Goal: Transaction & Acquisition: Purchase product/service

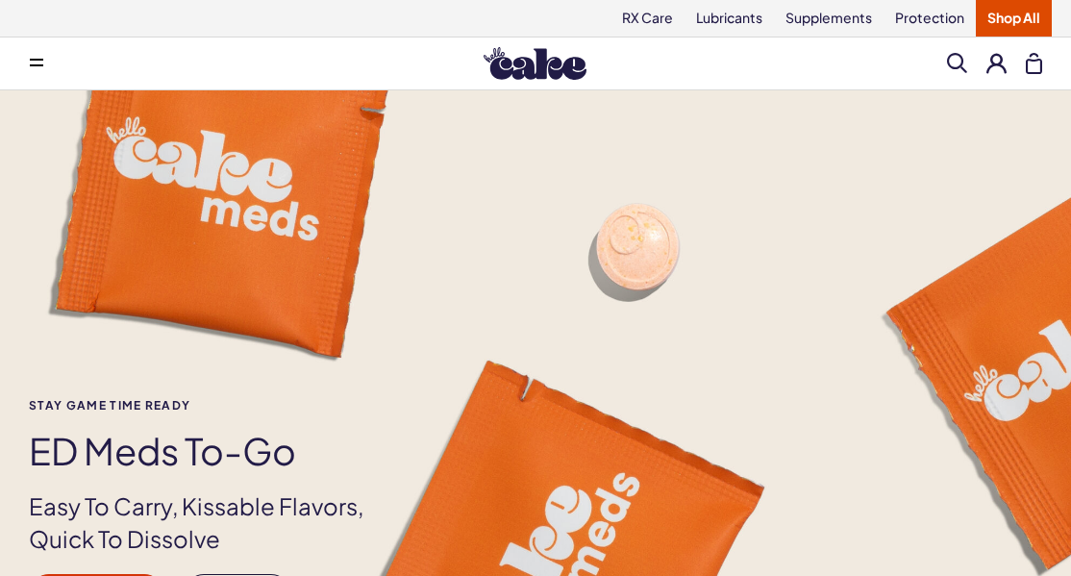
click at [30, 68] on button at bounding box center [36, 63] width 38 height 38
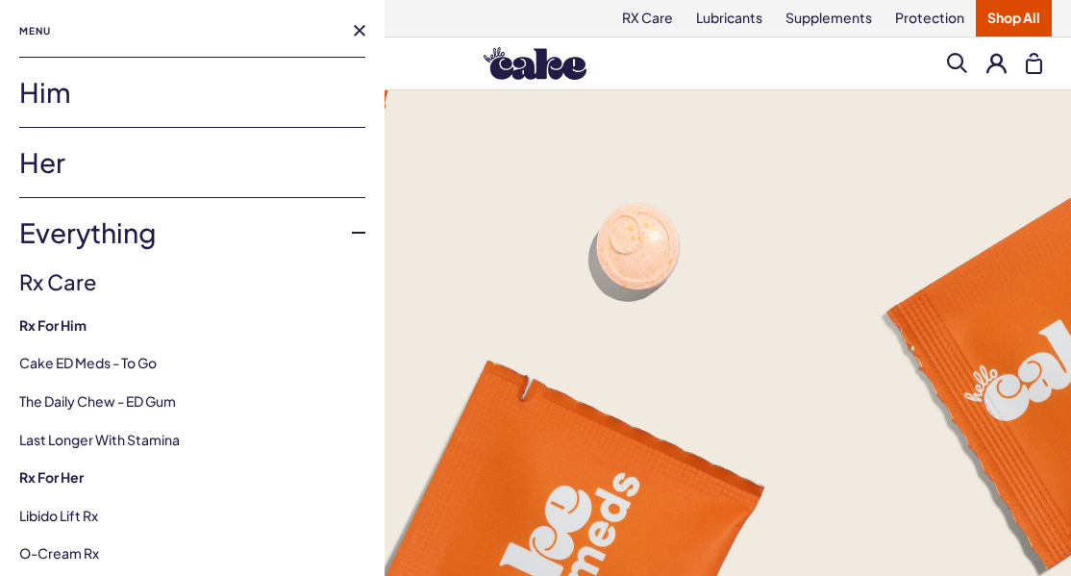
click at [54, 94] on link "Him" at bounding box center [192, 92] width 346 height 69
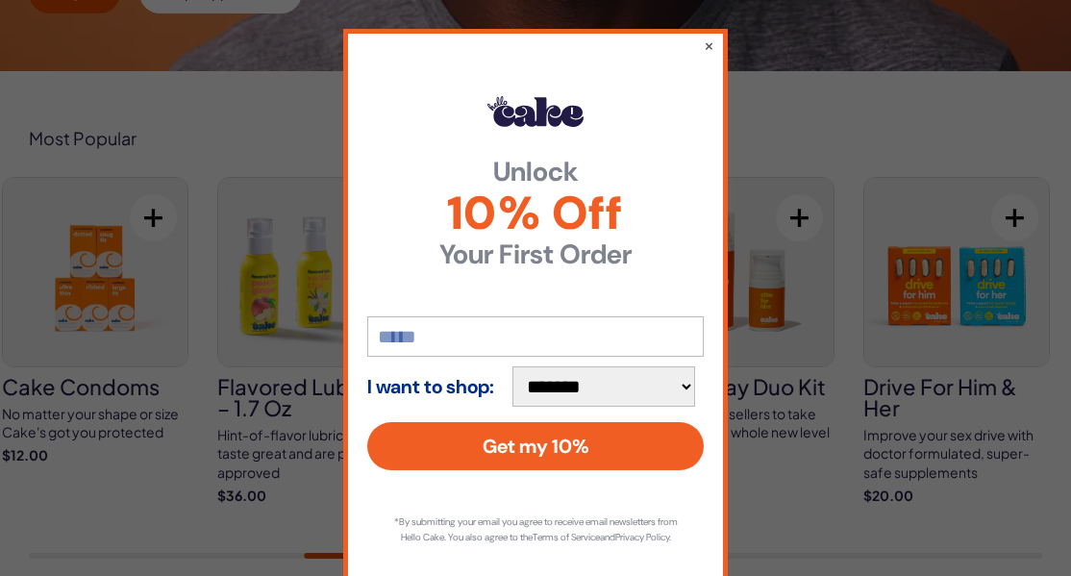
scroll to position [620, 0]
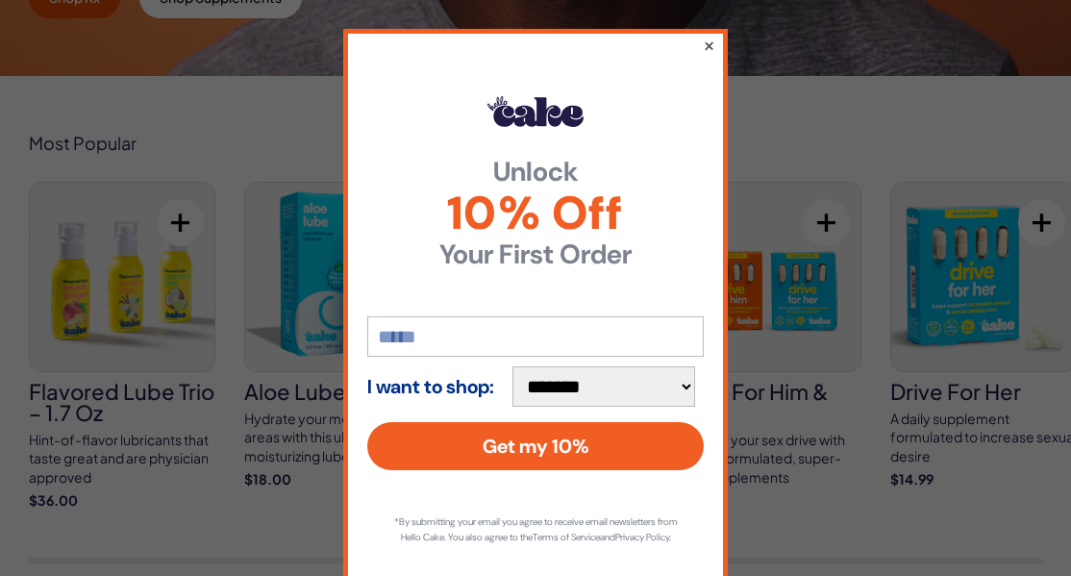
click at [708, 46] on button "×" at bounding box center [709, 45] width 13 height 23
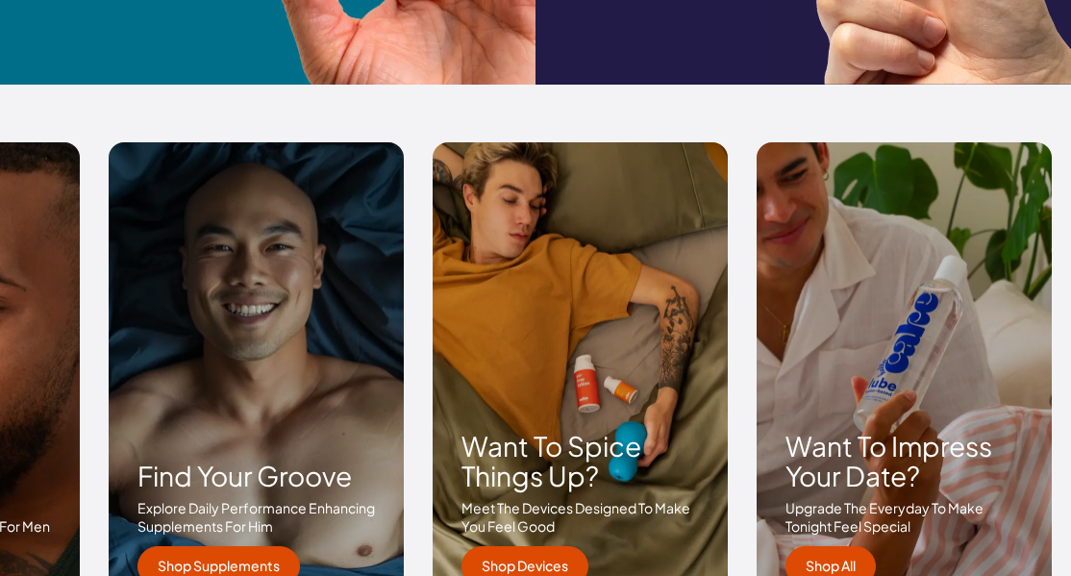
scroll to position [2730, 0]
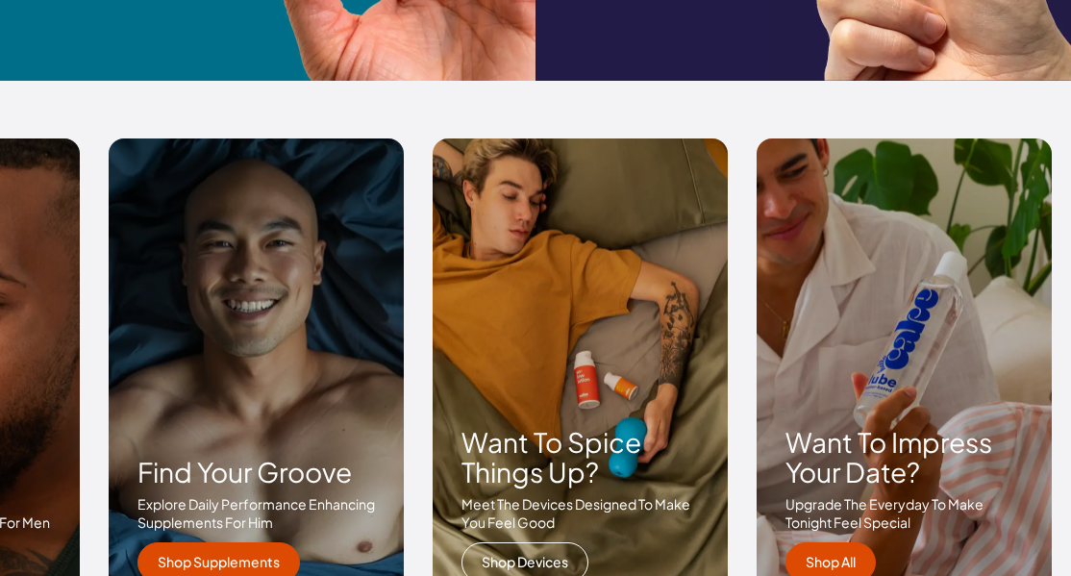
click at [504, 559] on link "Shop Devices" at bounding box center [525, 562] width 127 height 40
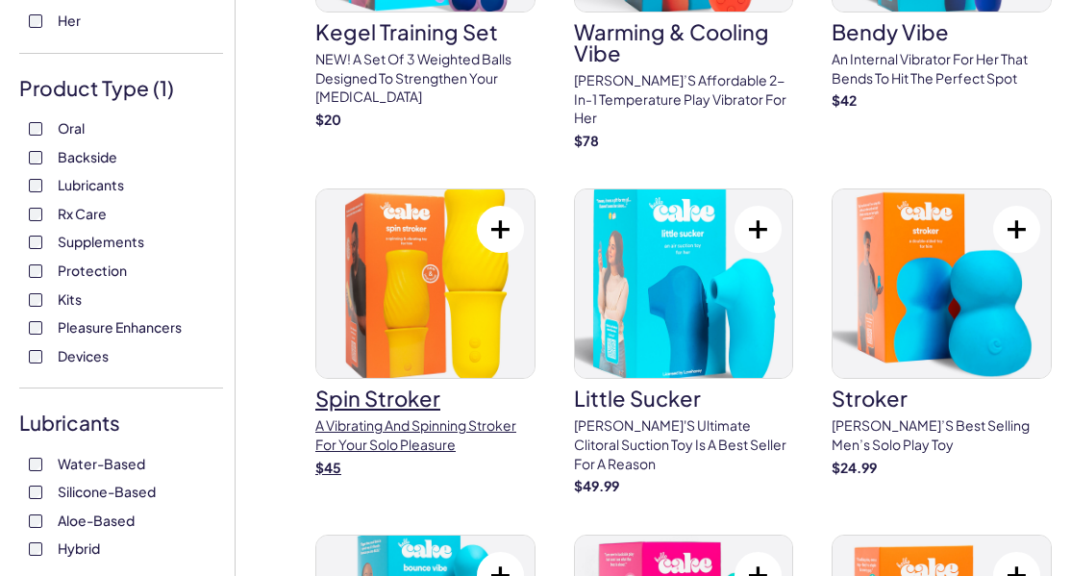
click at [422, 330] on img at bounding box center [425, 283] width 218 height 188
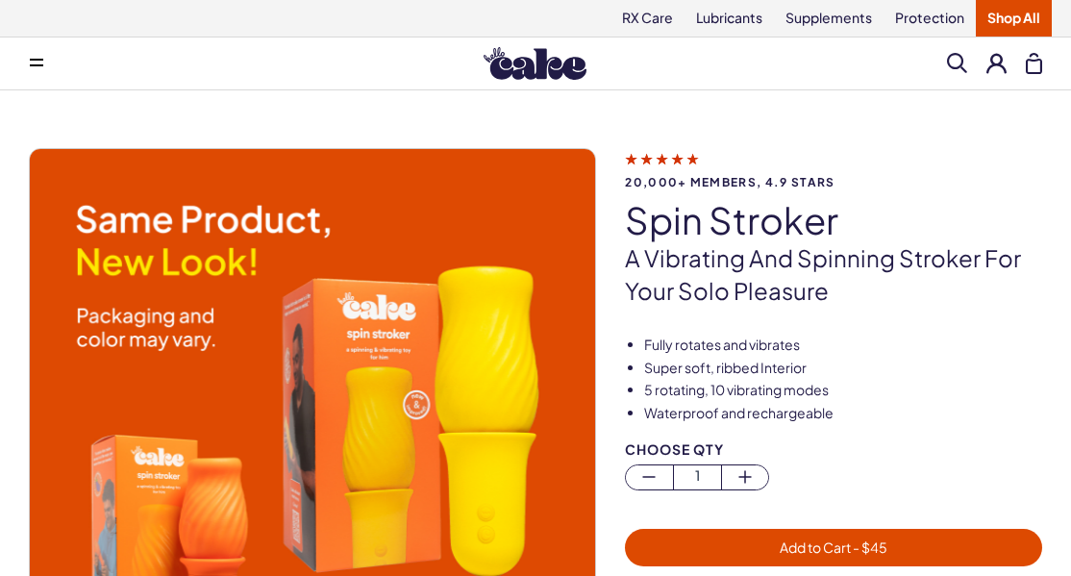
click at [834, 538] on span "Add to Cart - $ 45" at bounding box center [834, 546] width 108 height 17
